Goal: Entertainment & Leisure: Browse casually

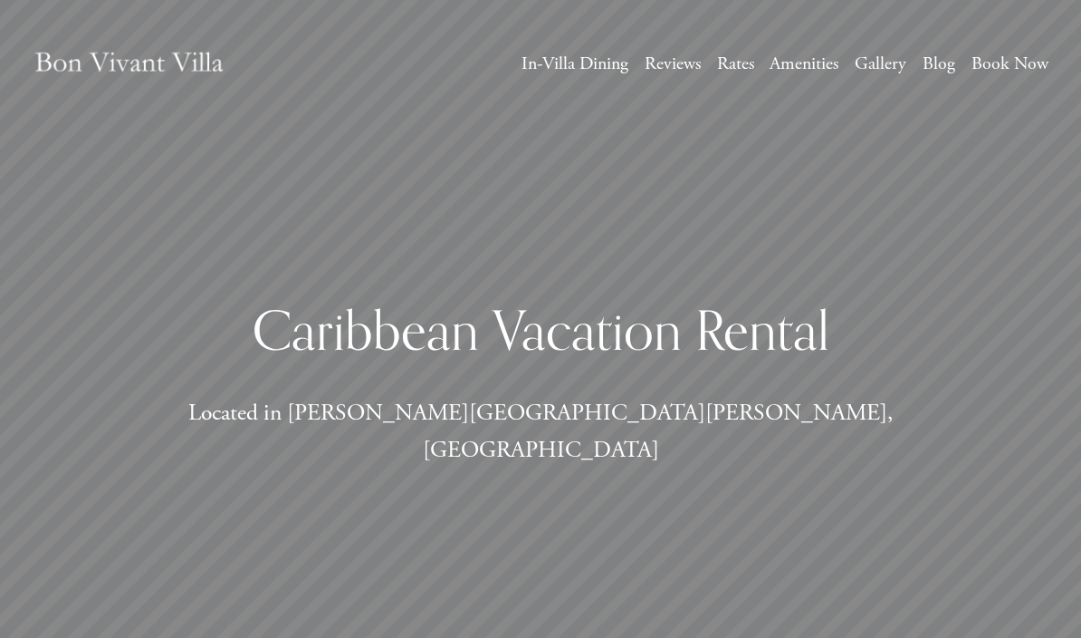
click at [893, 80] on link "Gallery" at bounding box center [881, 64] width 52 height 33
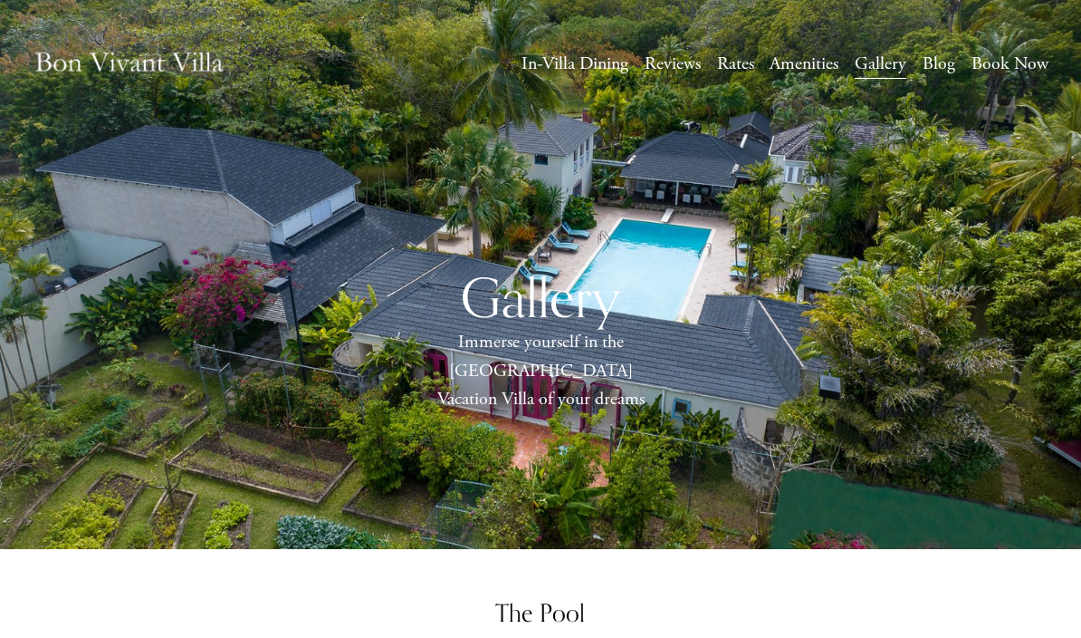
click at [1045, 304] on div "Gallery Immerse yourself in the Caribbean Vacation Villa of your dreams" at bounding box center [540, 338] width 1081 height 277
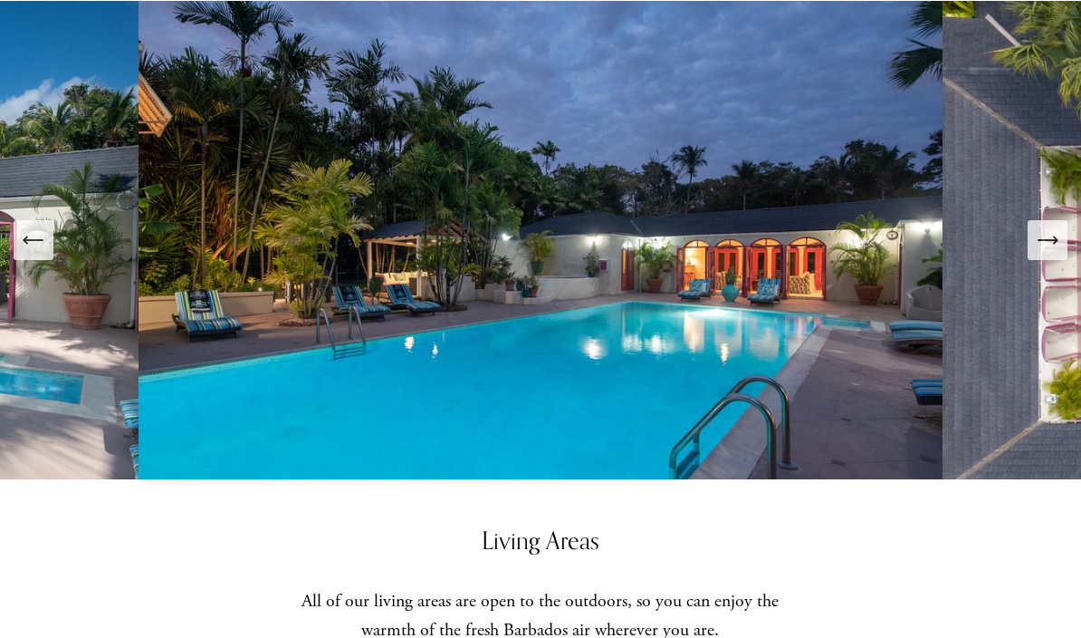
click at [1045, 254] on icon "Next Slide" at bounding box center [1047, 240] width 25 height 25
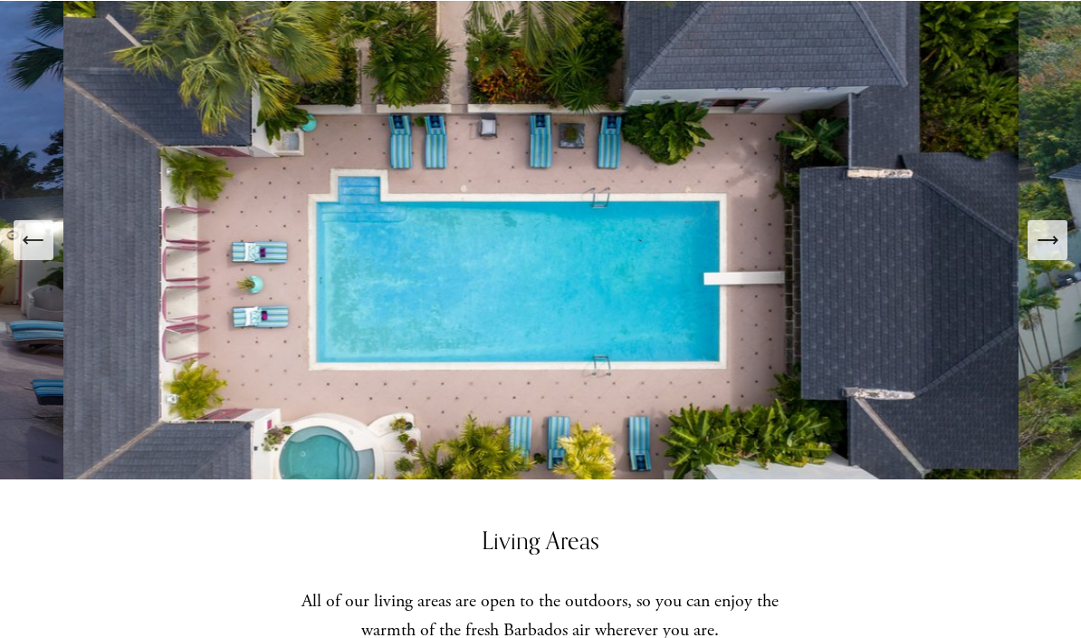
click at [1051, 253] on div "Next Slide" at bounding box center [1047, 239] width 25 height 25
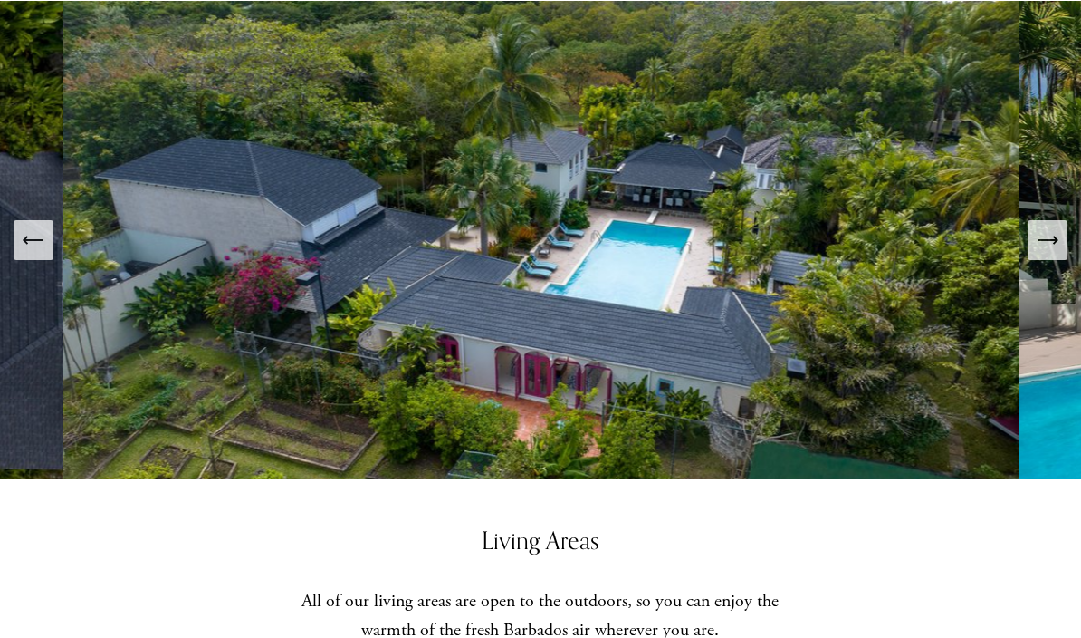
click at [1049, 253] on div "Next Slide" at bounding box center [1047, 239] width 25 height 25
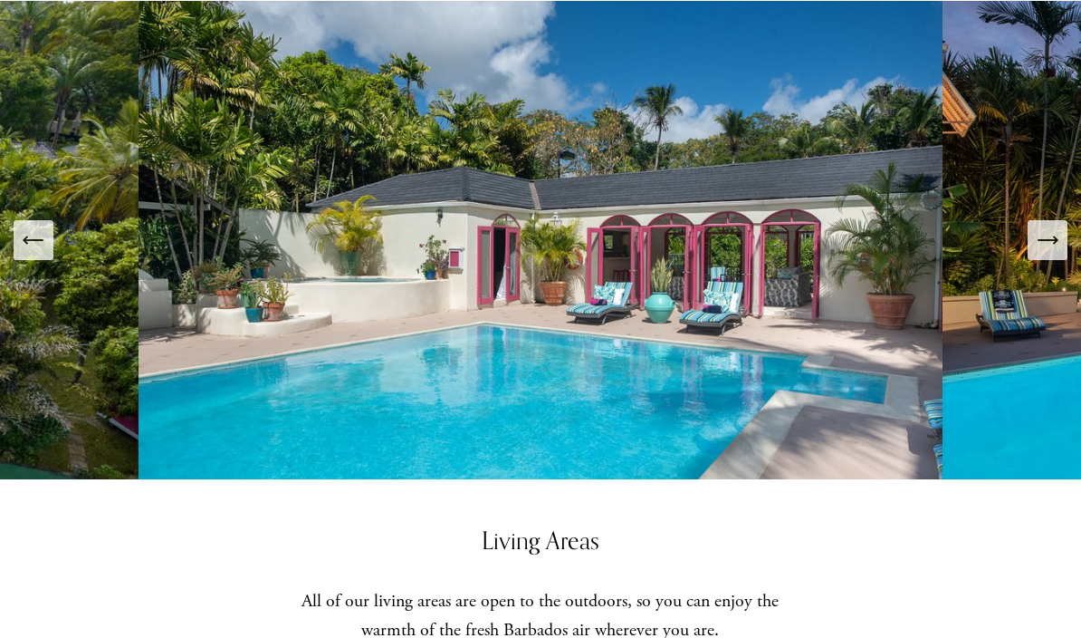
click at [1040, 253] on icon "Next Slide" at bounding box center [1047, 239] width 25 height 25
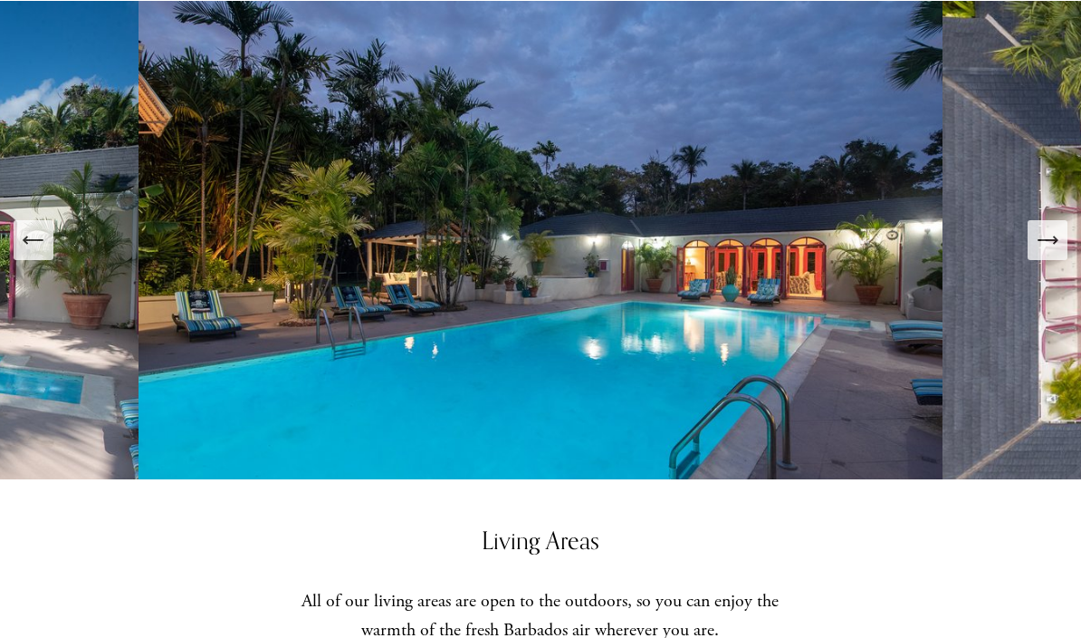
click at [1041, 253] on div "Next Slide" at bounding box center [1047, 239] width 25 height 25
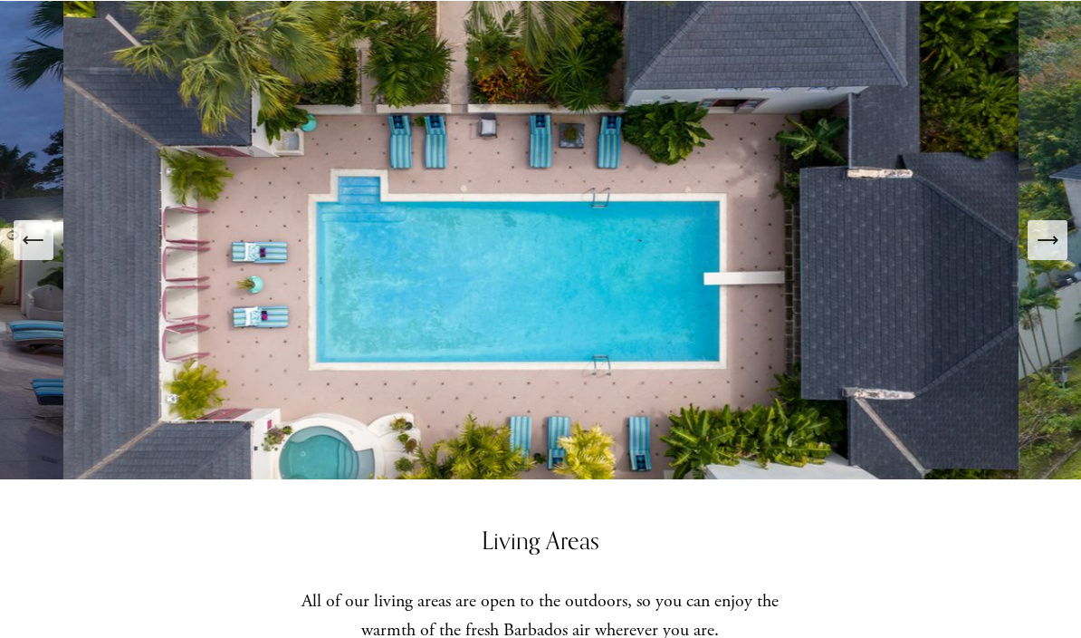
click at [1043, 253] on icon "Next Slide" at bounding box center [1047, 239] width 25 height 25
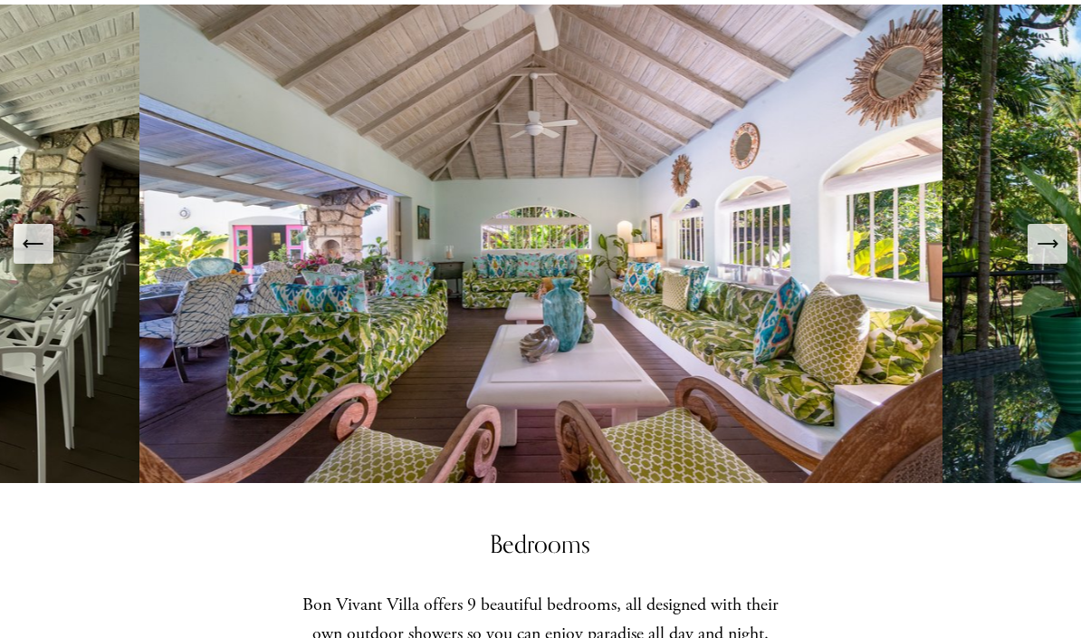
scroll to position [1444, 0]
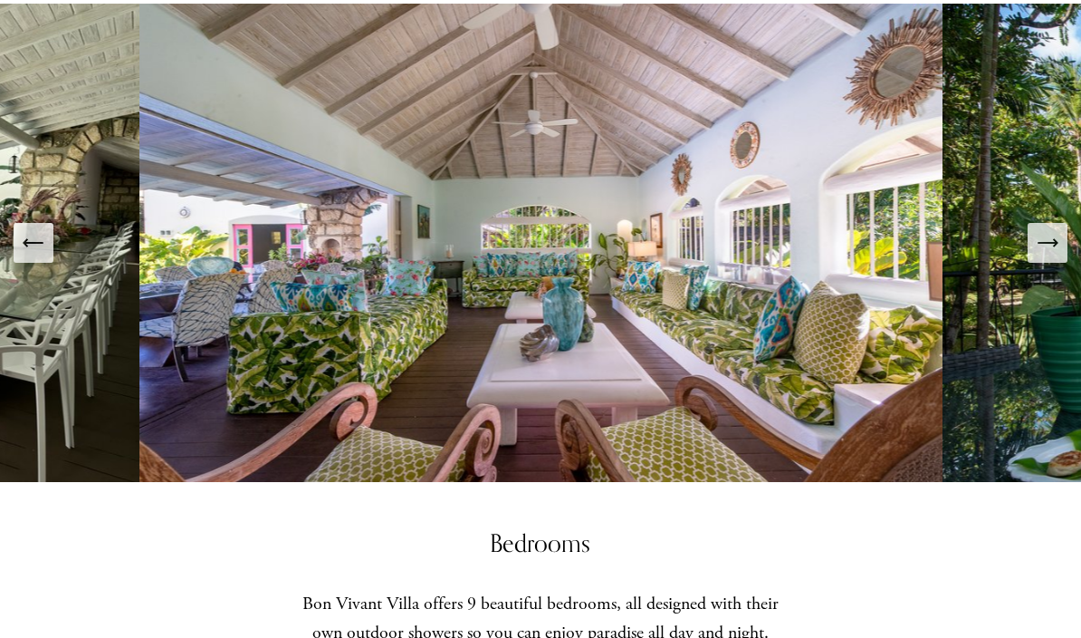
click at [1051, 256] on icon "Next Slide" at bounding box center [1047, 243] width 25 height 25
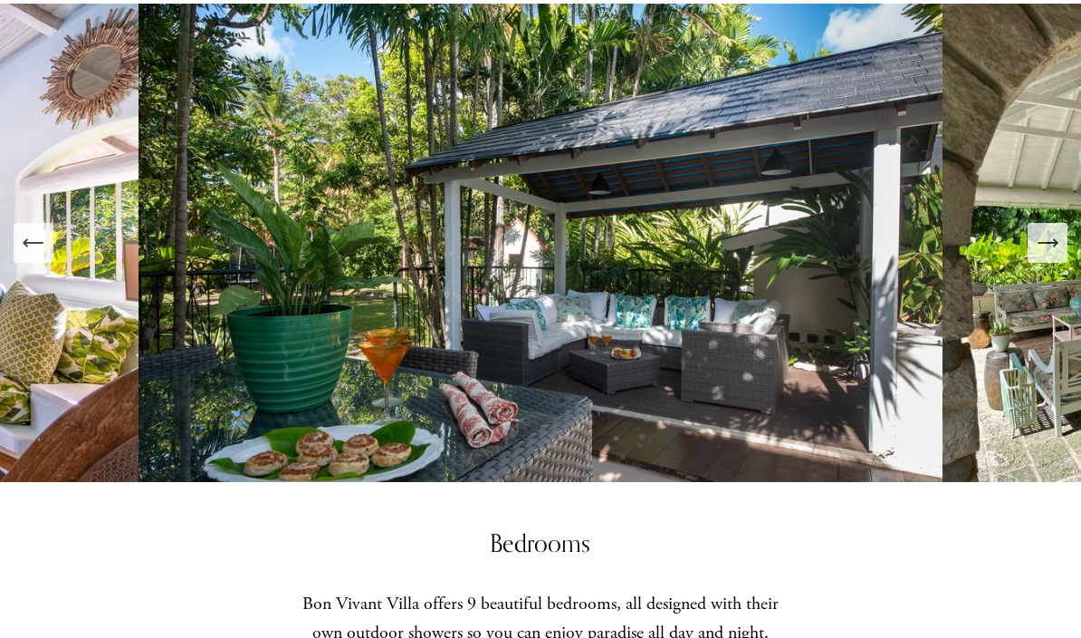
click at [1048, 255] on icon "Next Slide" at bounding box center [1047, 242] width 25 height 25
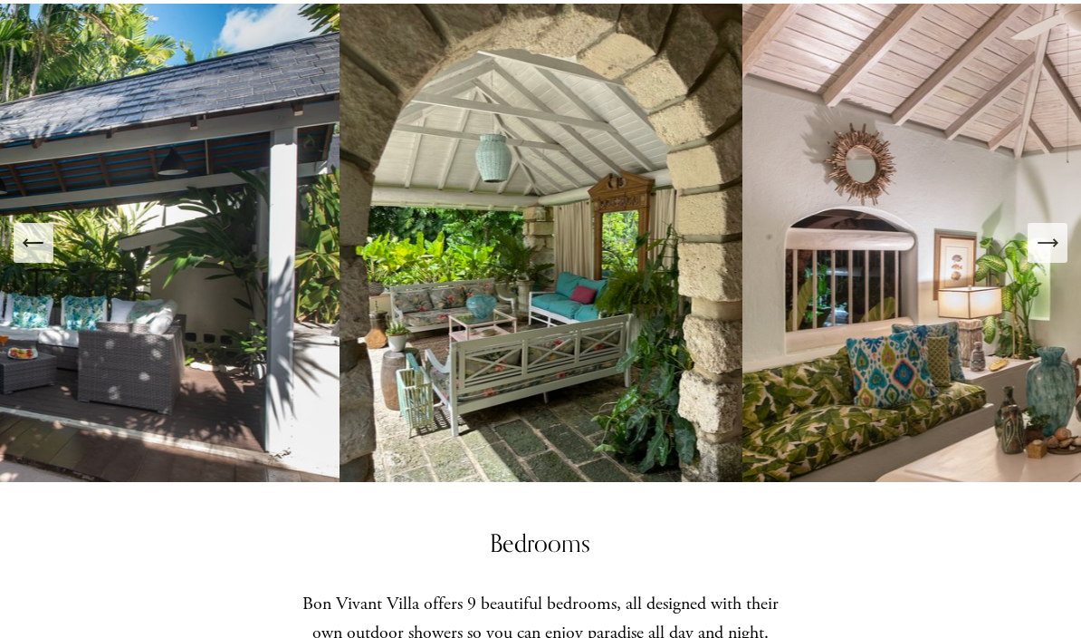
click at [1047, 255] on div "Next Slide" at bounding box center [1047, 242] width 25 height 25
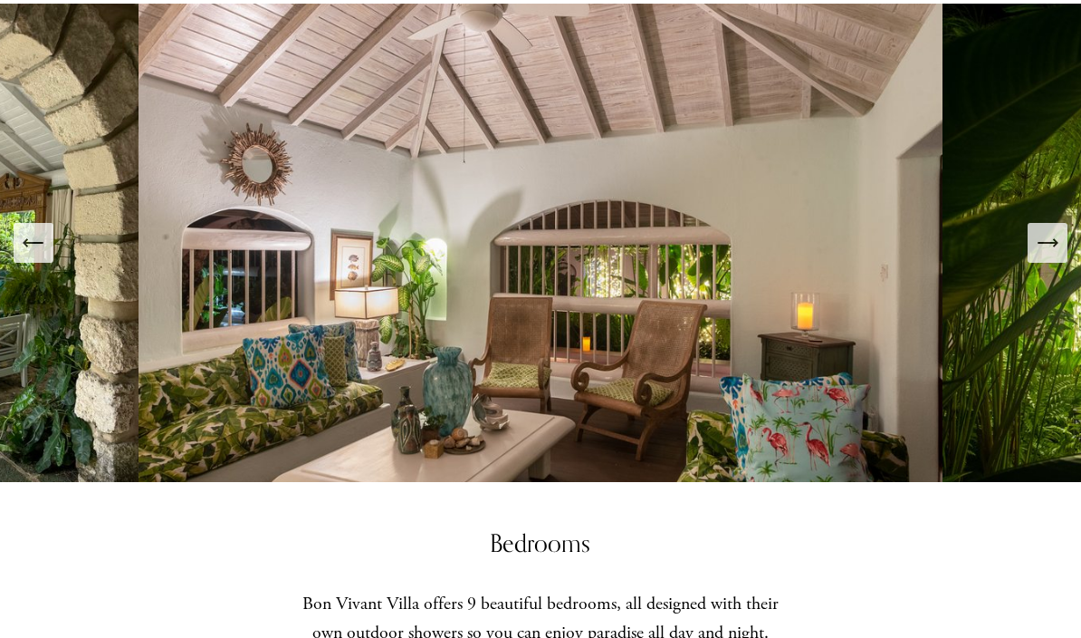
click at [1048, 255] on div "Next Slide" at bounding box center [1047, 242] width 25 height 25
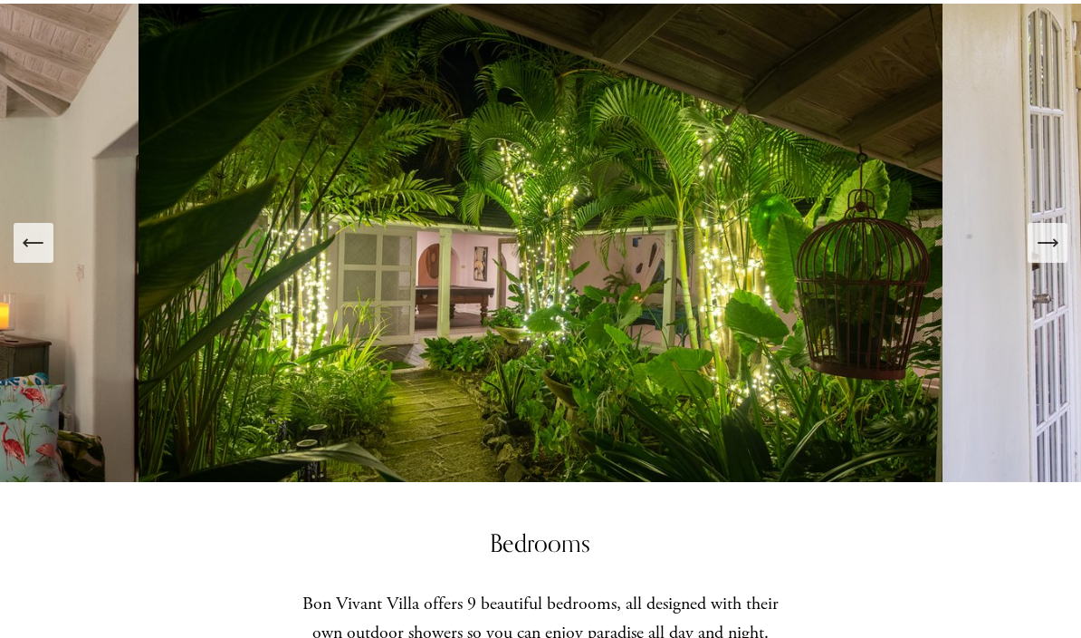
click at [1050, 255] on div "Next Slide" at bounding box center [1047, 242] width 25 height 25
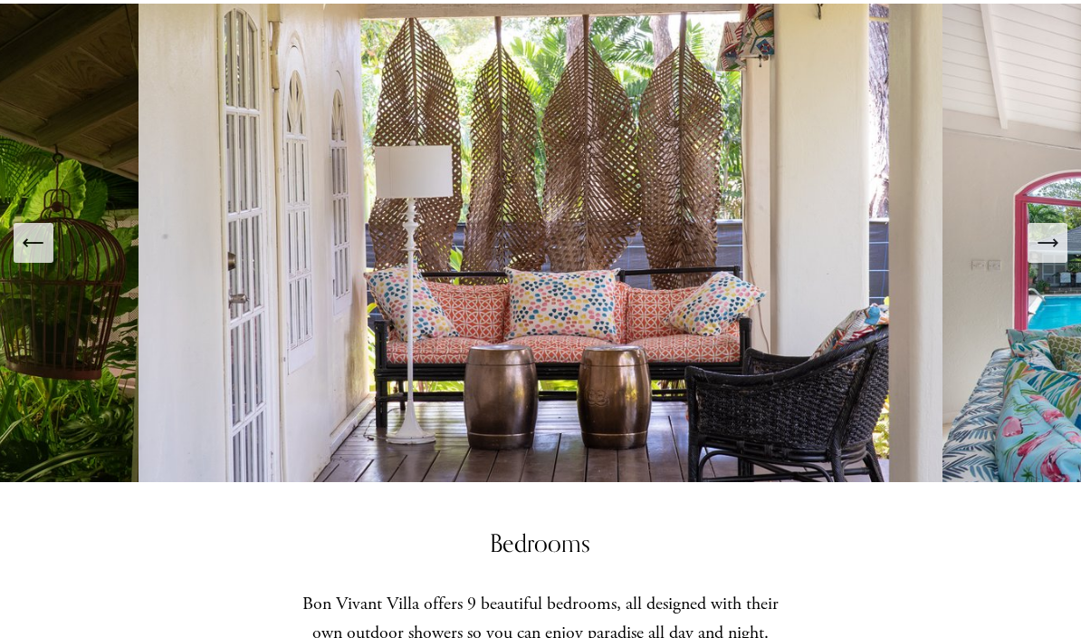
click at [1054, 246] on icon "Next Slide" at bounding box center [1056, 242] width 4 height 7
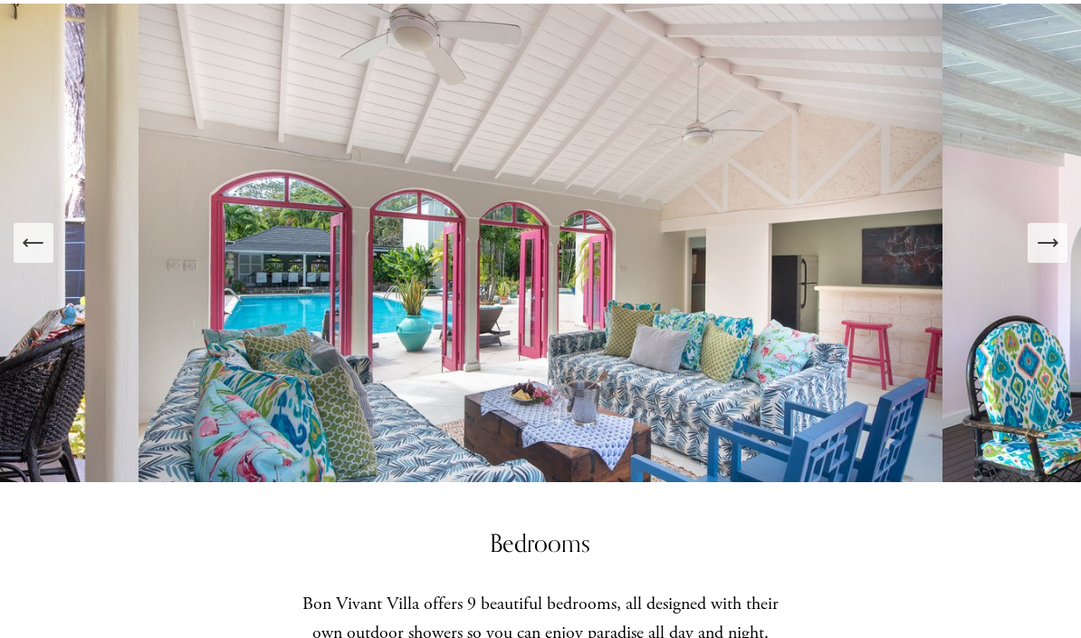
click at [1050, 255] on icon "Next Slide" at bounding box center [1047, 242] width 25 height 25
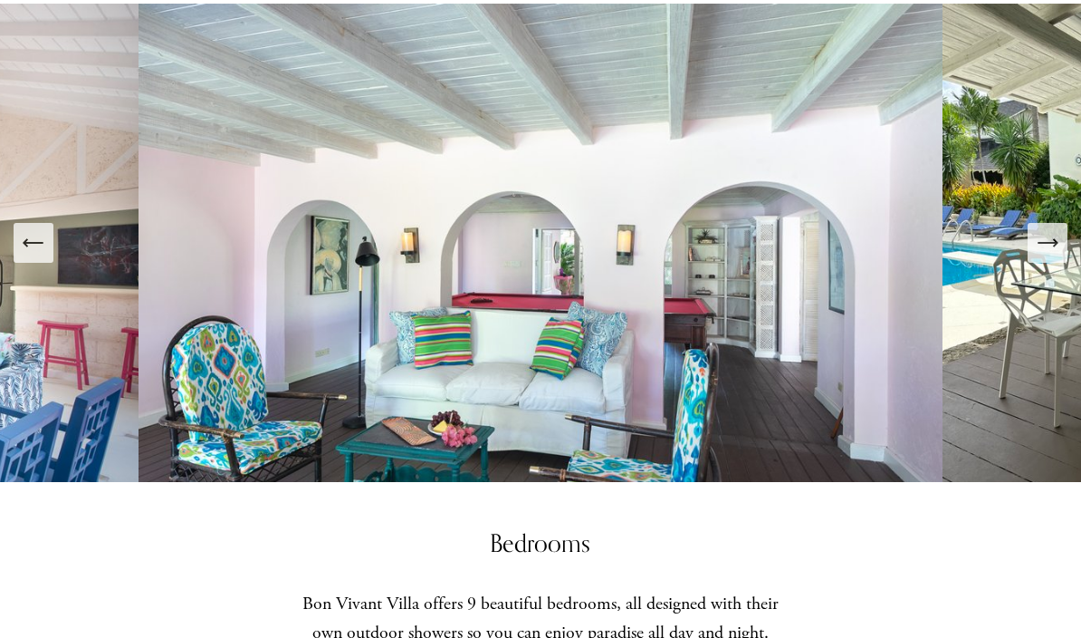
click at [1048, 255] on icon "Next Slide" at bounding box center [1047, 242] width 25 height 25
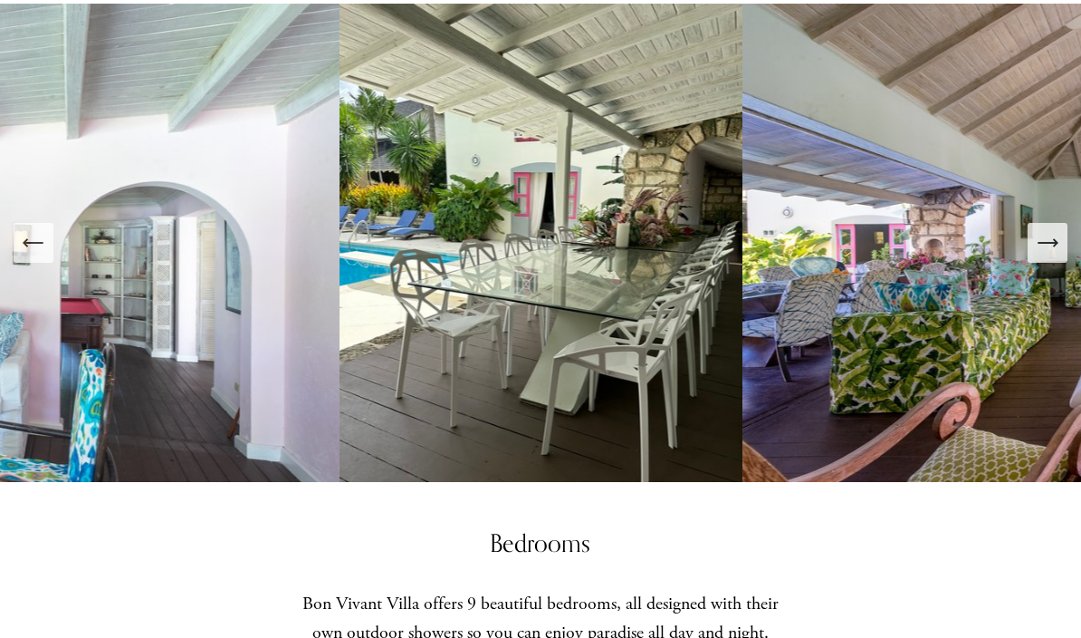
click at [1058, 255] on icon "Next Slide" at bounding box center [1047, 242] width 25 height 25
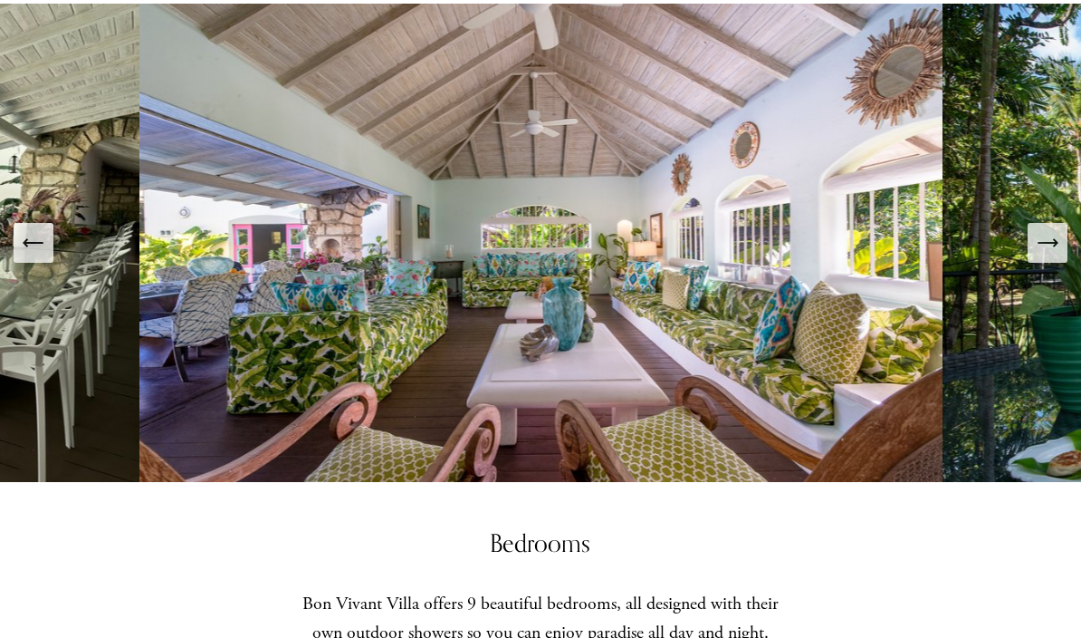
click at [1054, 246] on icon "Next Slide" at bounding box center [1056, 242] width 4 height 7
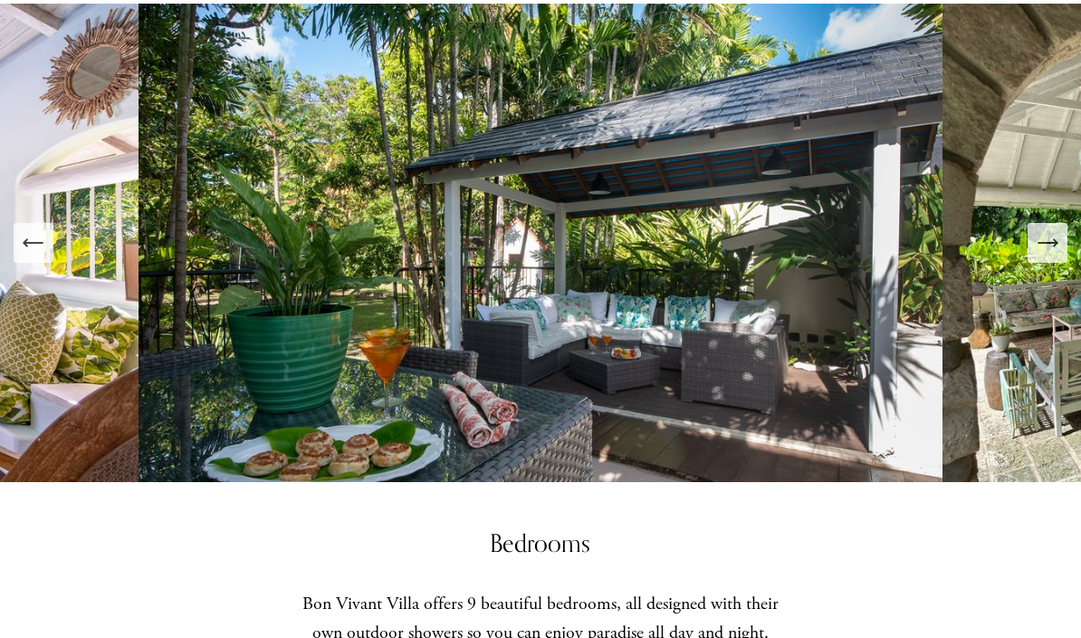
click at [1052, 255] on icon "Next Slide" at bounding box center [1047, 242] width 25 height 25
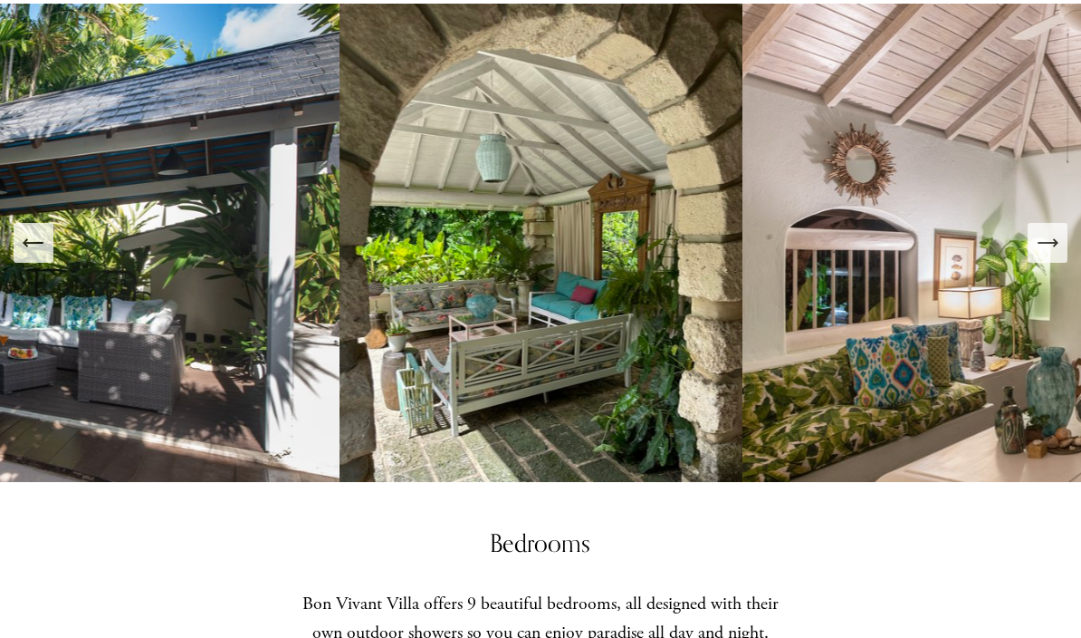
click at [1058, 246] on icon "Next Slide" at bounding box center [1056, 242] width 4 height 7
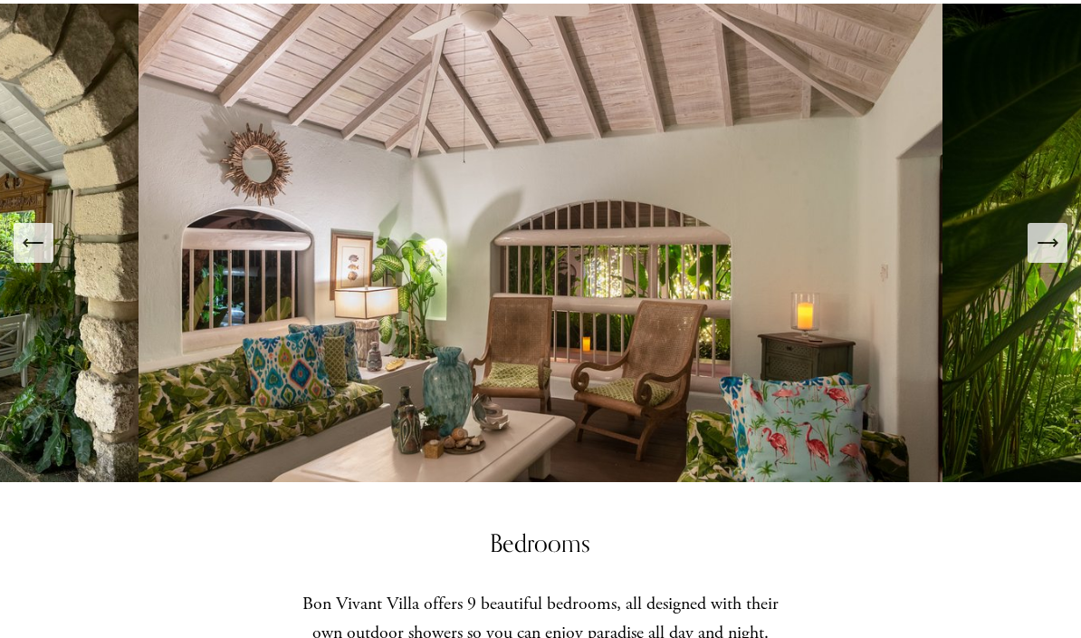
click at [1055, 255] on icon "Next Slide" at bounding box center [1047, 242] width 25 height 25
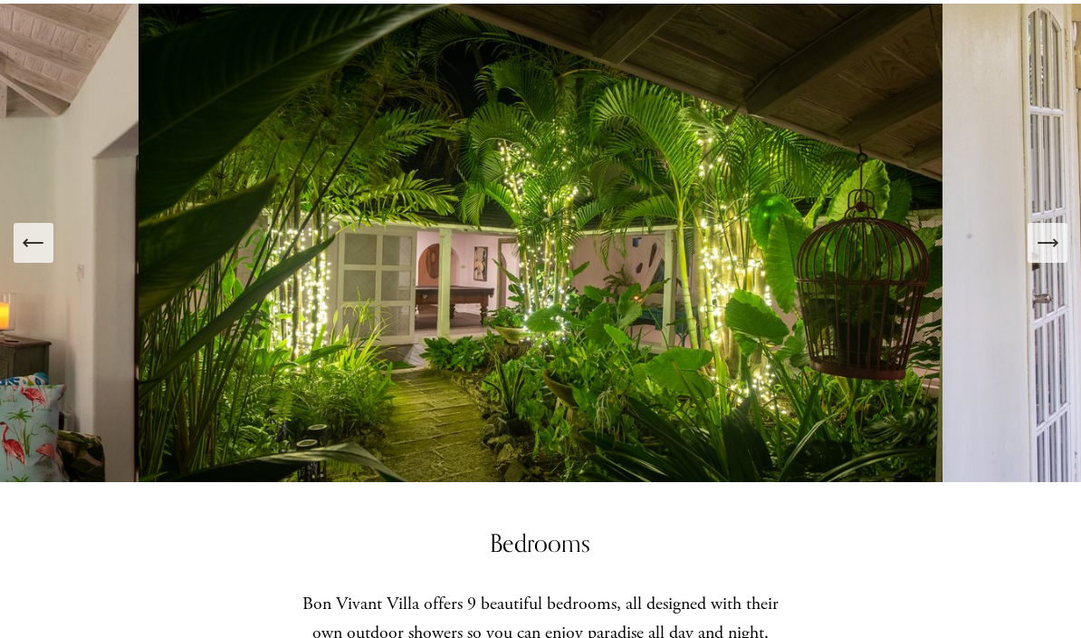
click at [1052, 255] on icon "Next Slide" at bounding box center [1047, 242] width 25 height 25
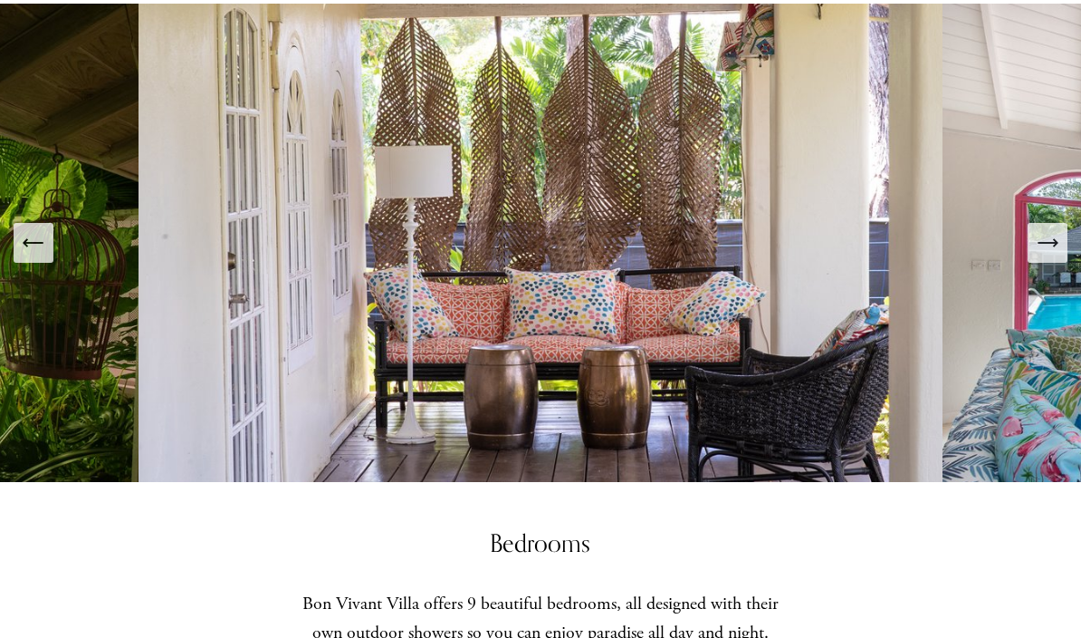
click at [1058, 246] on icon "Next Slide" at bounding box center [1056, 242] width 4 height 7
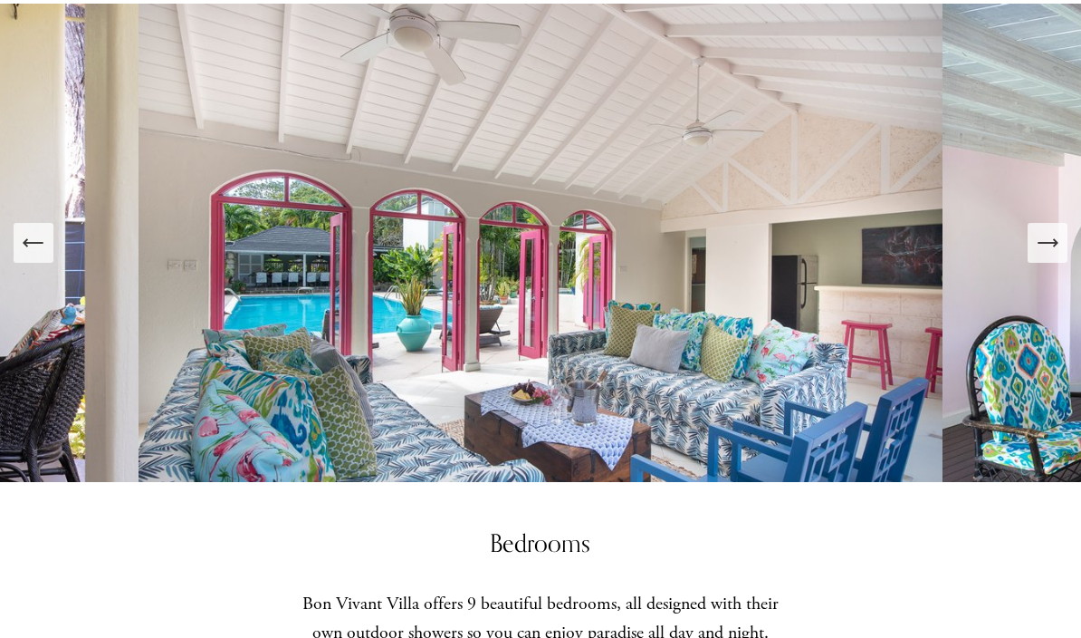
click at [1052, 255] on icon "Next Slide" at bounding box center [1047, 242] width 25 height 25
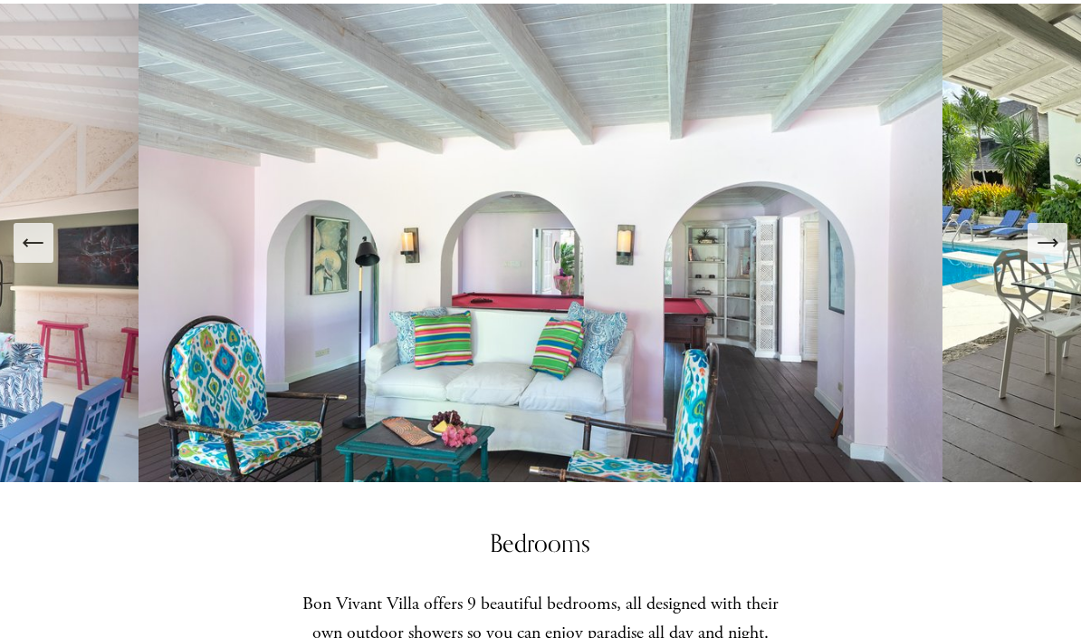
click at [1049, 255] on icon "Next Slide" at bounding box center [1047, 242] width 25 height 25
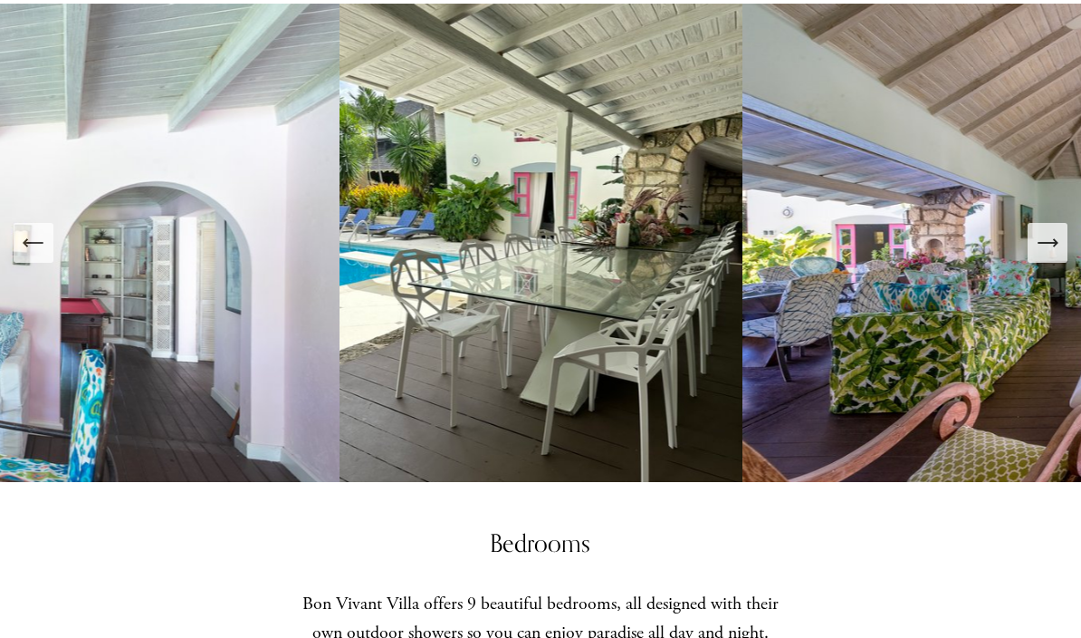
click at [1048, 255] on icon "Next Slide" at bounding box center [1047, 242] width 25 height 25
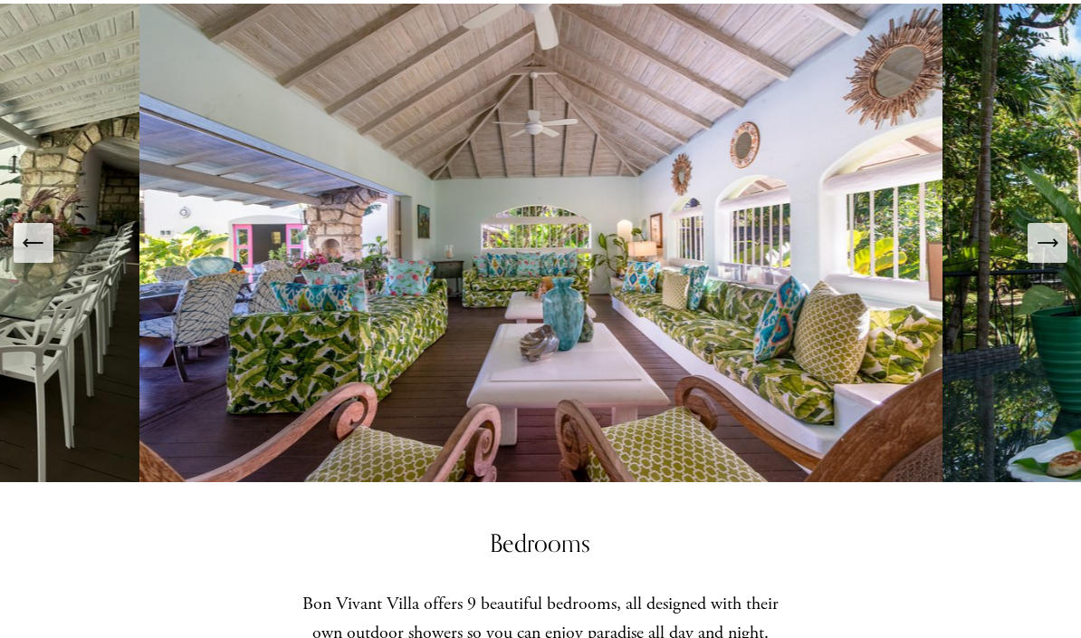
click at [1042, 255] on icon "Next Slide" at bounding box center [1047, 242] width 25 height 25
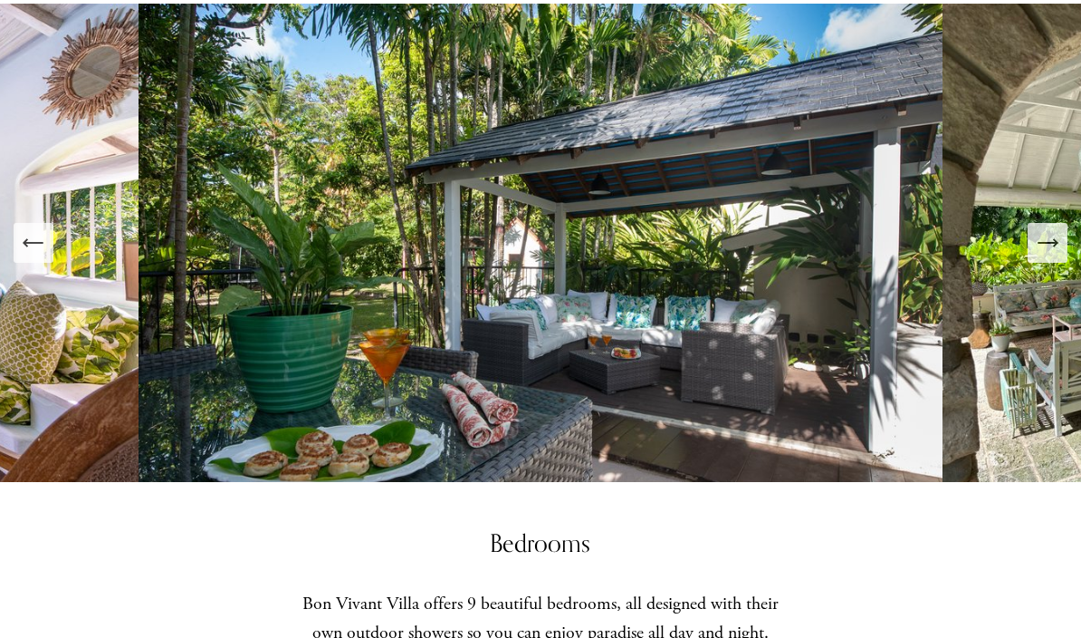
click at [1045, 255] on icon "Next Slide" at bounding box center [1047, 242] width 25 height 25
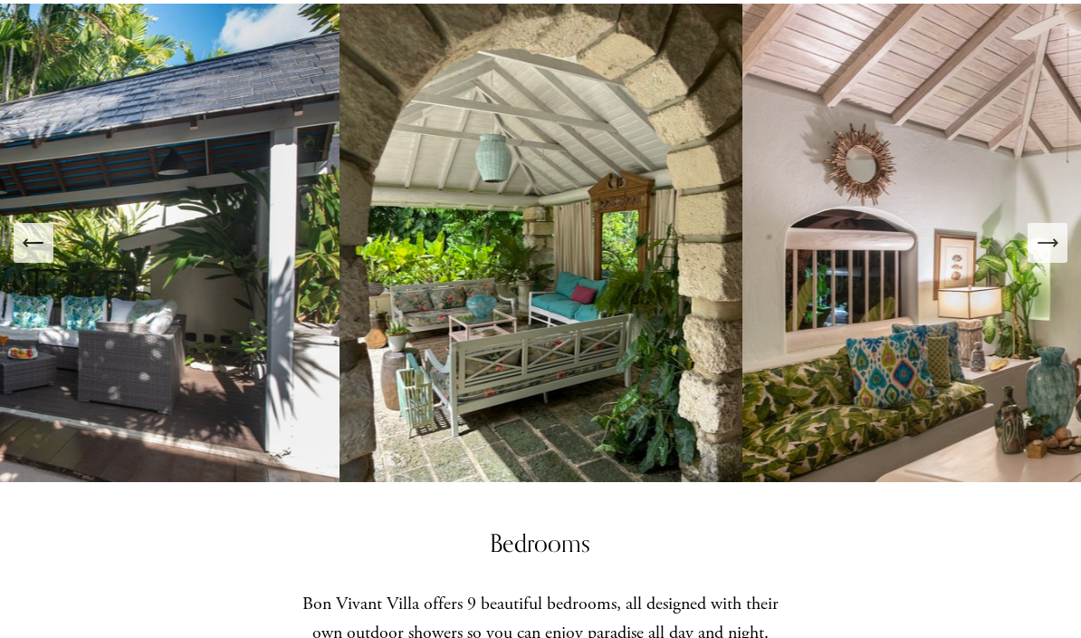
click at [1060, 255] on icon "Next Slide" at bounding box center [1047, 242] width 25 height 25
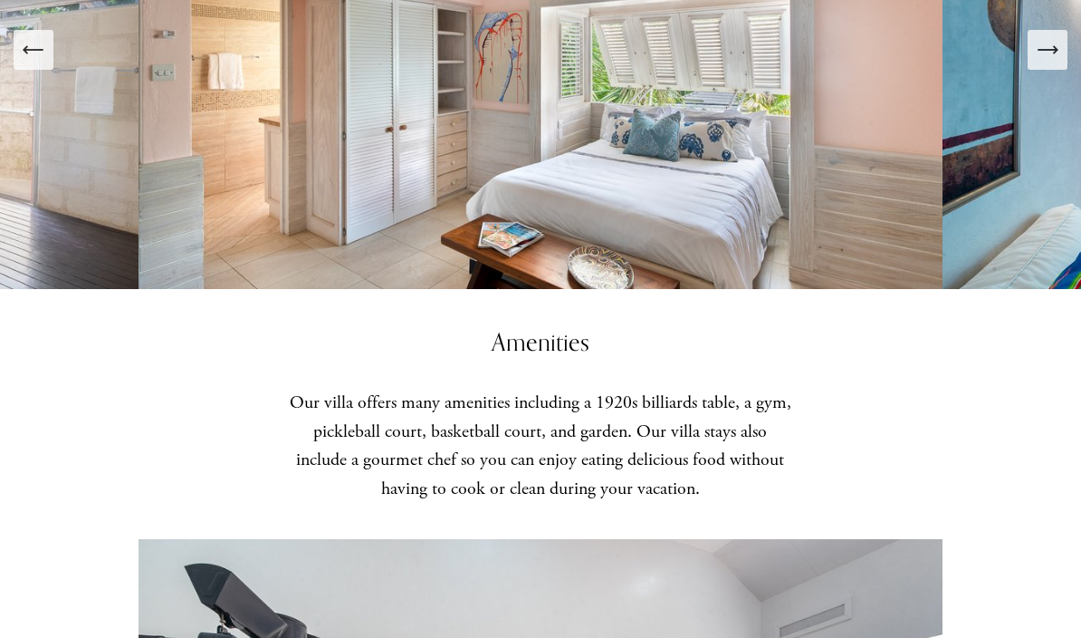
scroll to position [2326, 0]
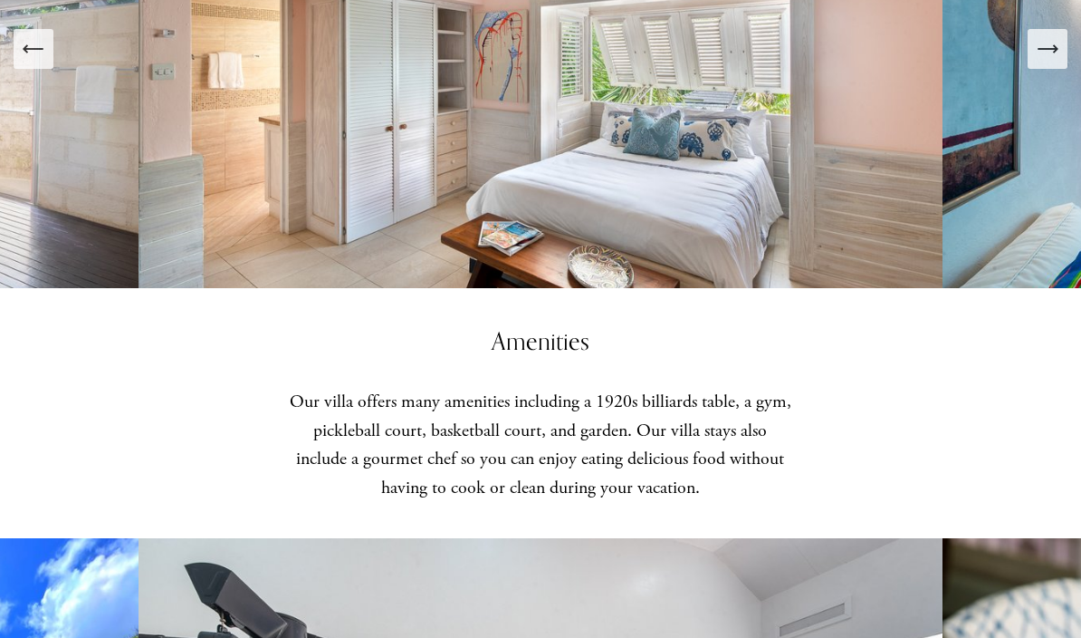
click at [1048, 62] on div "Next Slide" at bounding box center [1047, 49] width 25 height 25
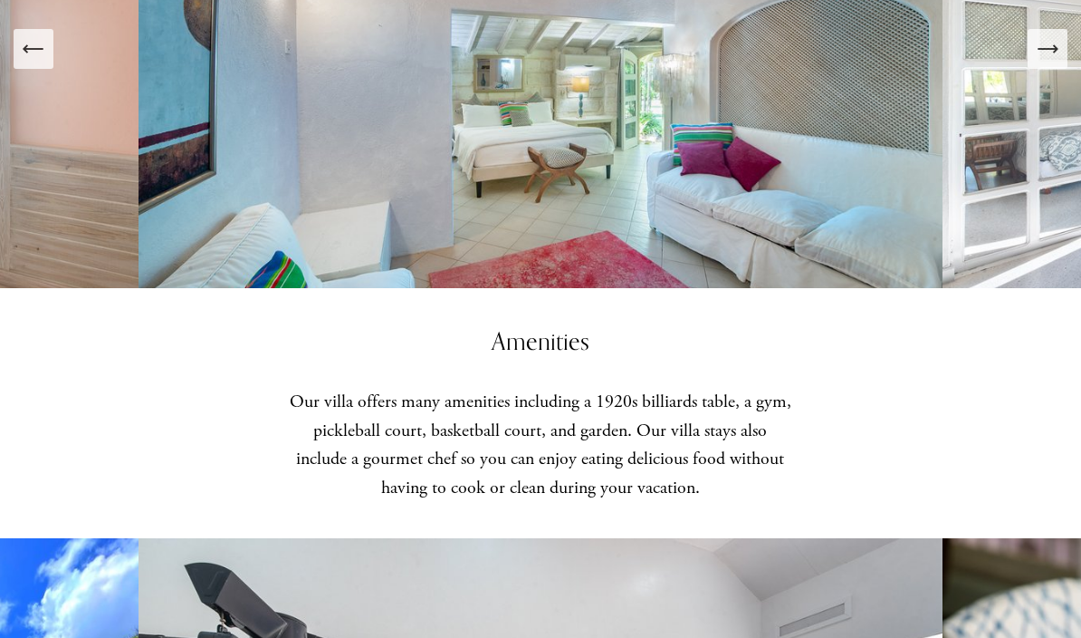
click at [1054, 53] on icon "Next Slide" at bounding box center [1056, 48] width 4 height 7
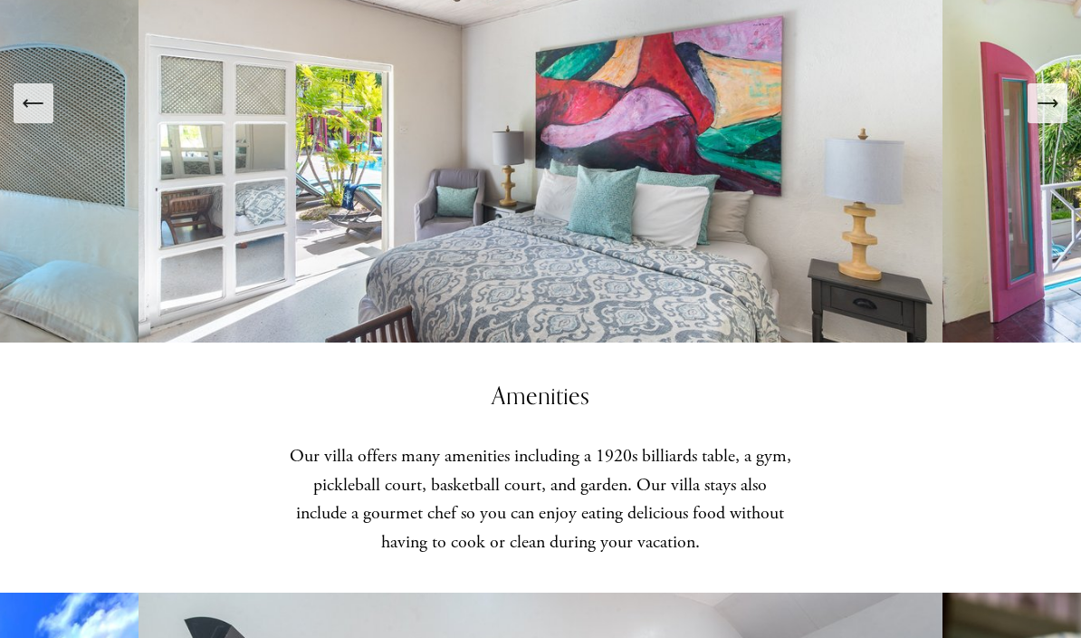
scroll to position [2253, 0]
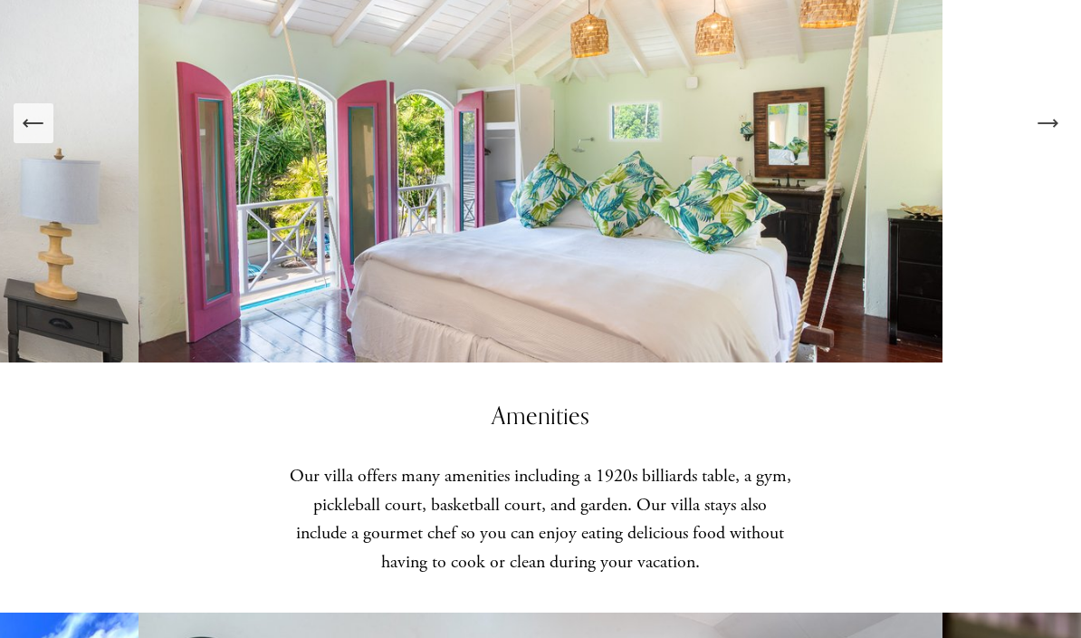
click at [1053, 136] on icon "Next Slide" at bounding box center [1047, 123] width 25 height 25
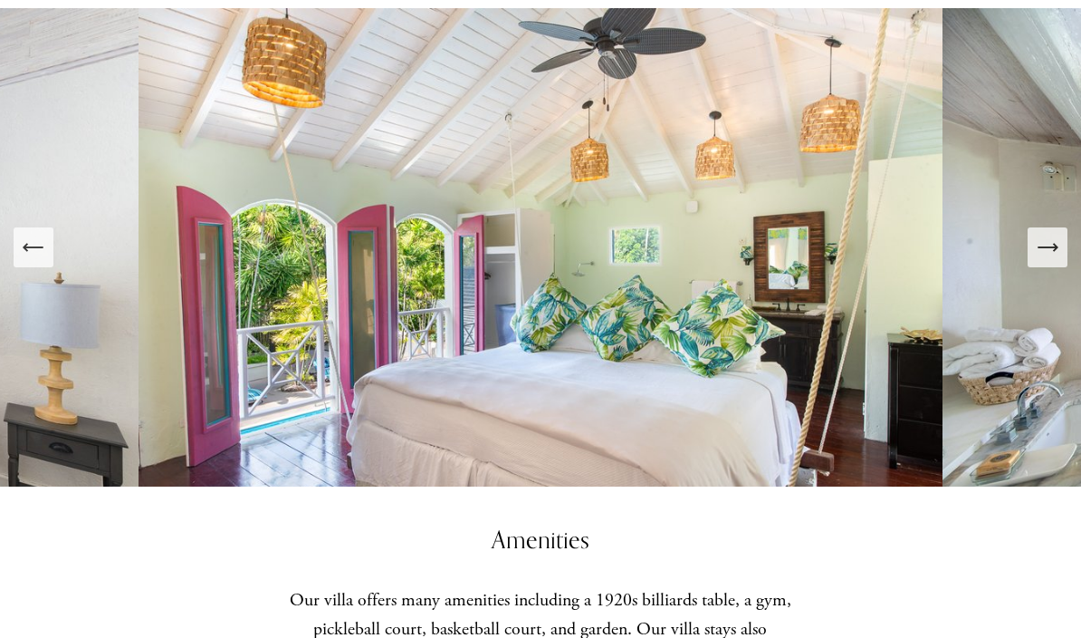
scroll to position [2125, 0]
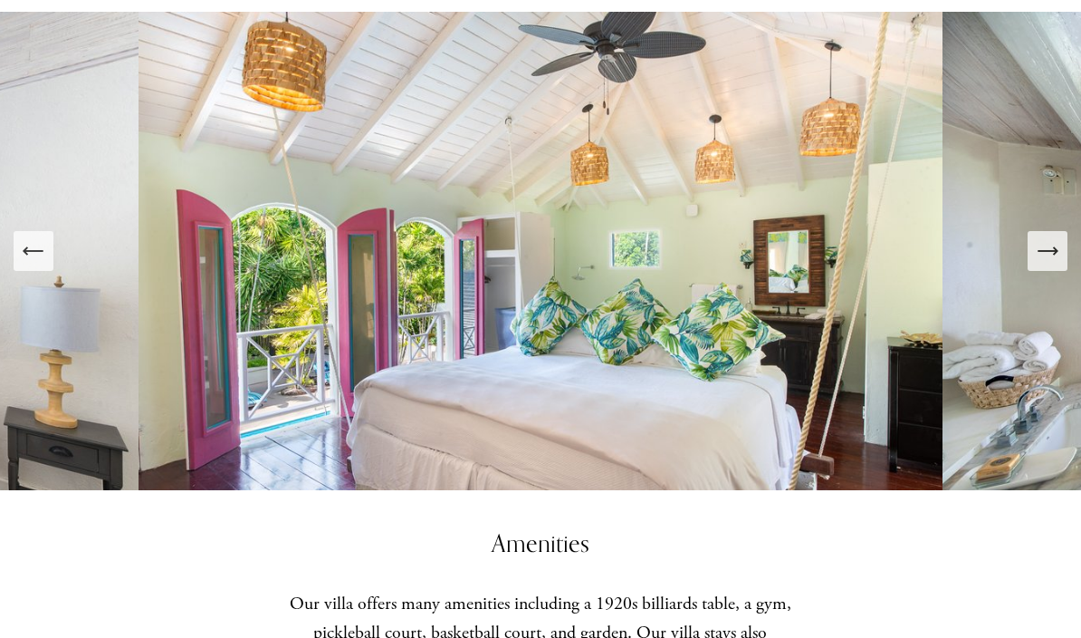
click at [1052, 271] on button "Next Slide" at bounding box center [1048, 251] width 40 height 40
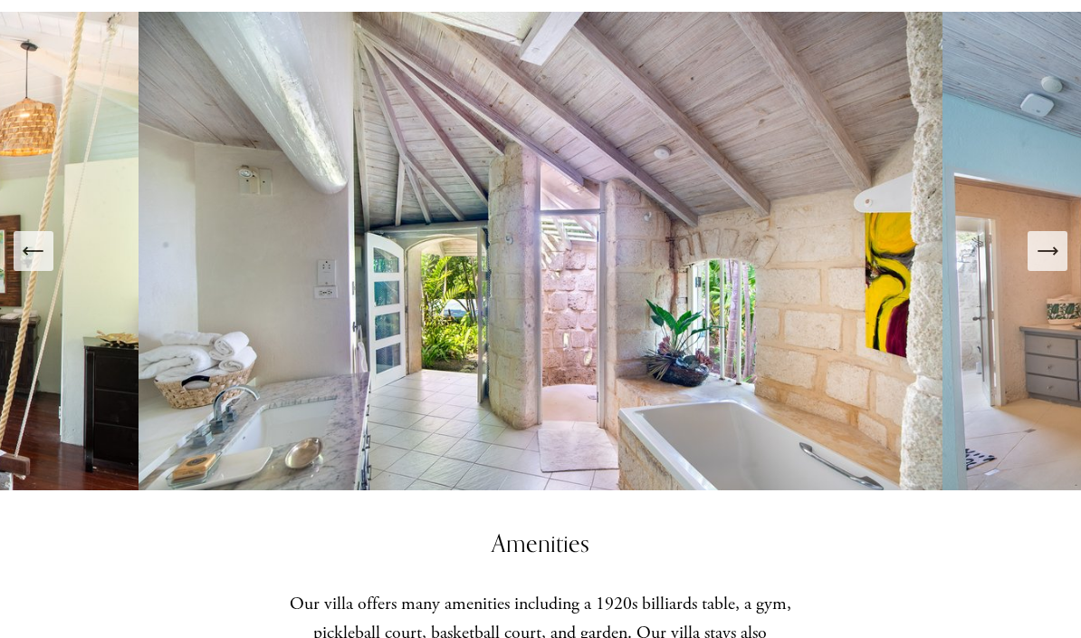
click at [802, 263] on img at bounding box center [541, 280] width 804 height 537
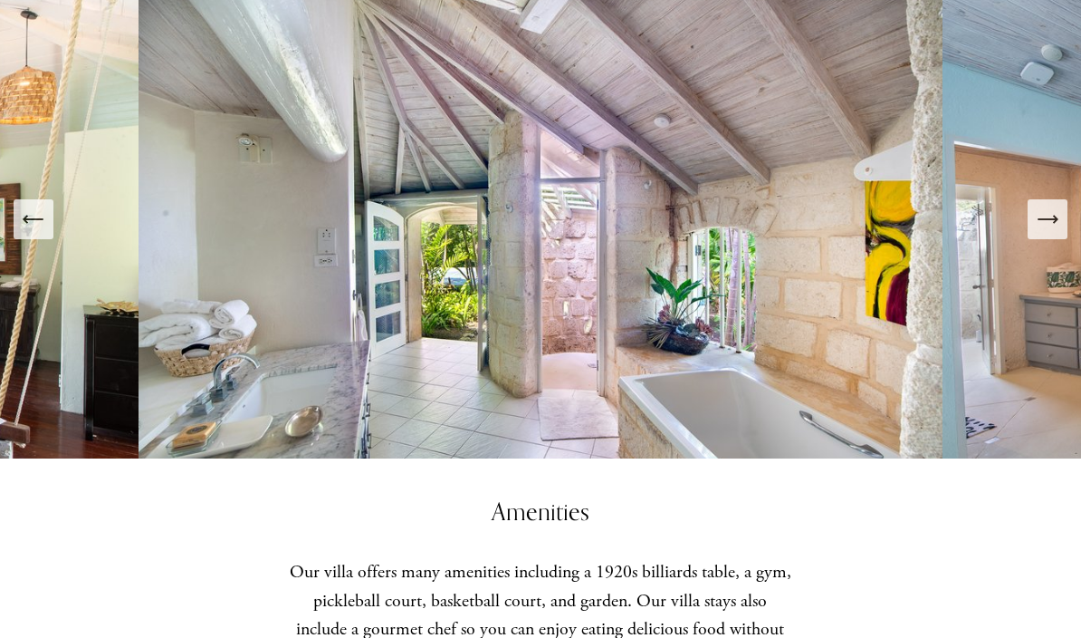
scroll to position [2159, 0]
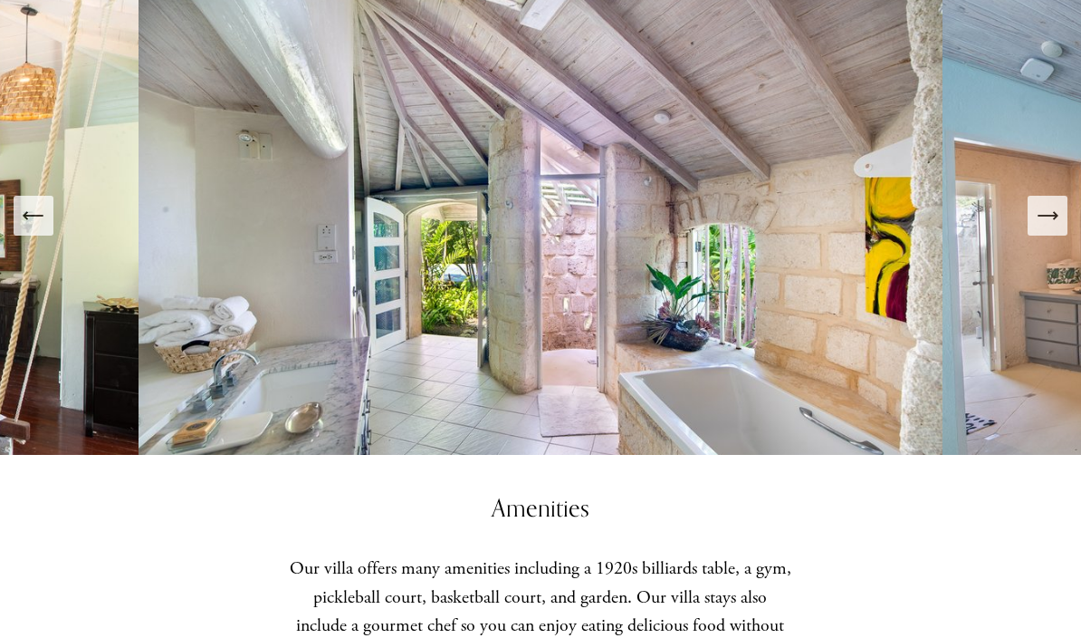
click at [1059, 229] on icon "Next Slide" at bounding box center [1047, 216] width 25 height 25
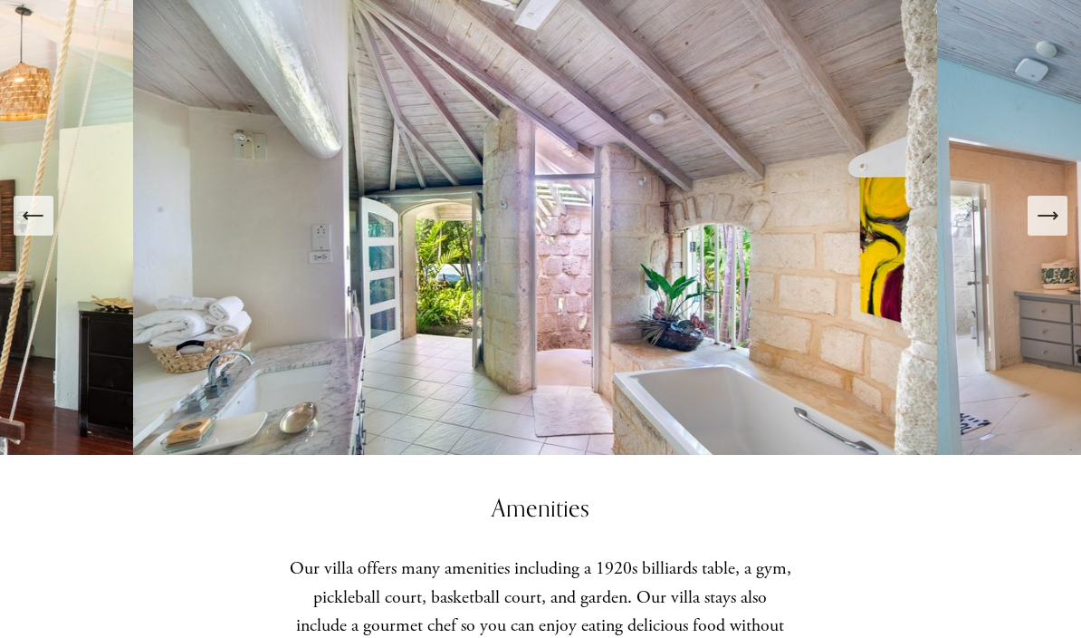
scroll to position [2160, 0]
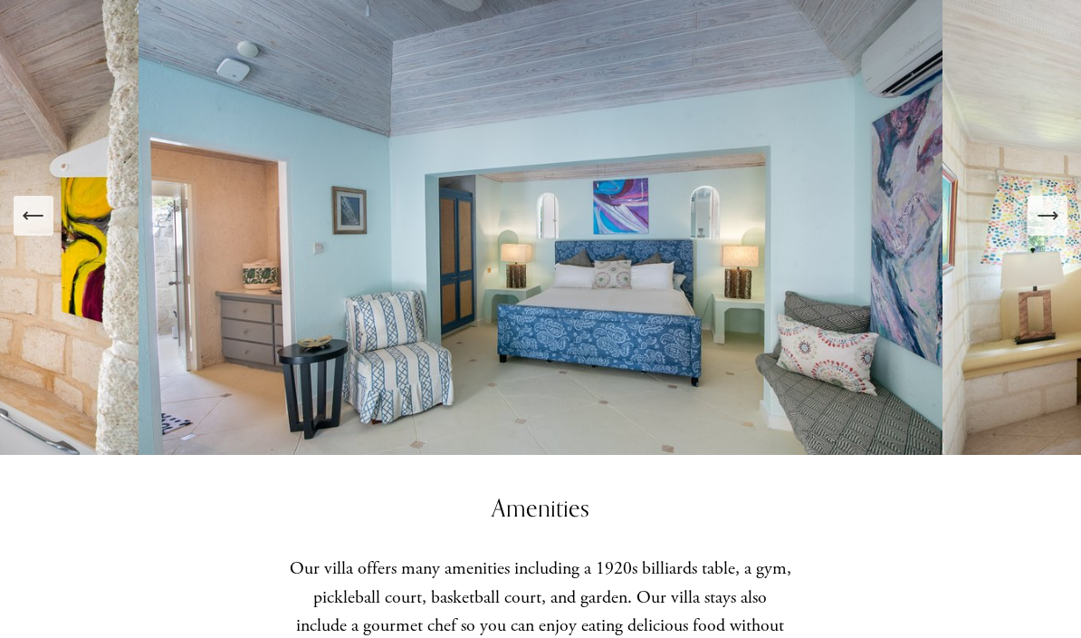
click at [1048, 228] on icon "Next Slide" at bounding box center [1047, 215] width 25 height 25
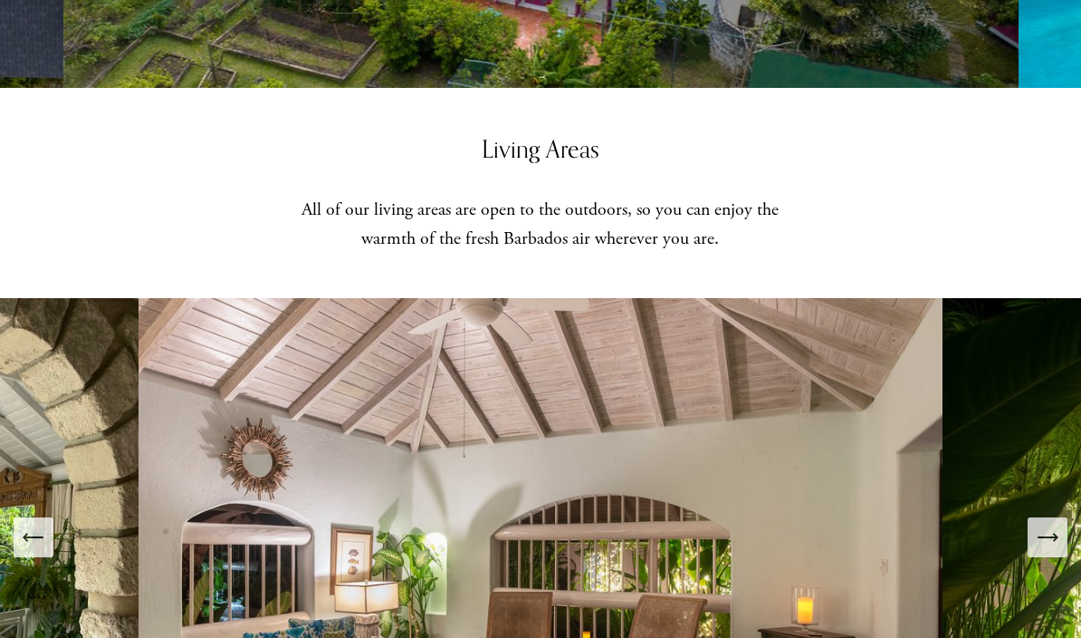
scroll to position [1149, 0]
